Goal: Entertainment & Leisure: Consume media (video, audio)

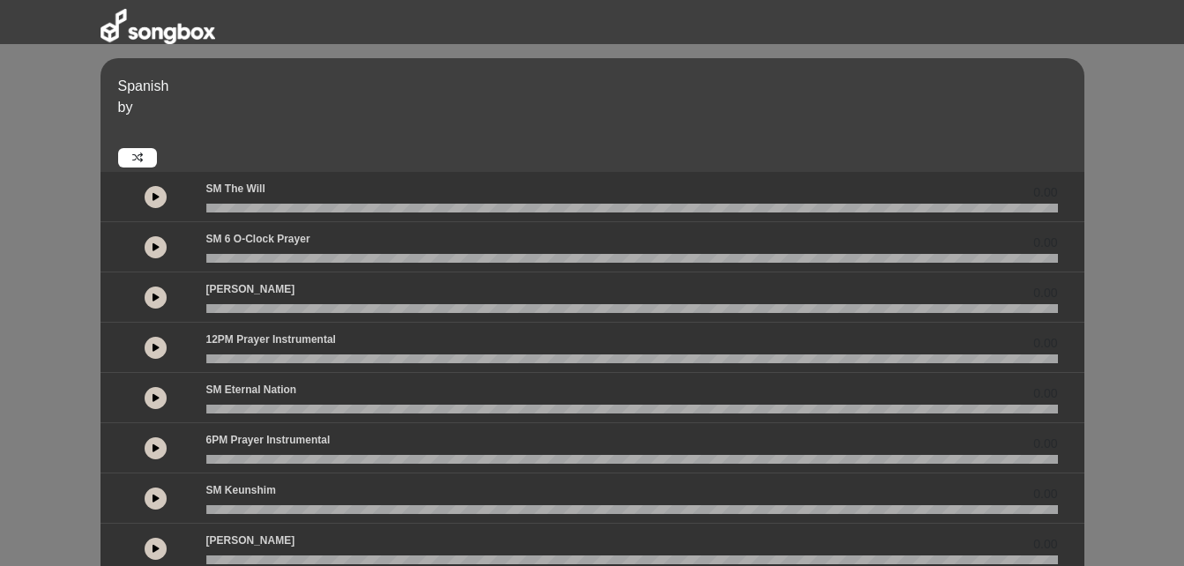
click at [130, 157] on link at bounding box center [137, 157] width 39 height 19
click at [149, 190] on button at bounding box center [156, 197] width 22 height 22
click at [138, 154] on icon at bounding box center [137, 158] width 11 height 11
click at [156, 193] on icon at bounding box center [156, 196] width 7 height 9
